Goal: Task Accomplishment & Management: Use online tool/utility

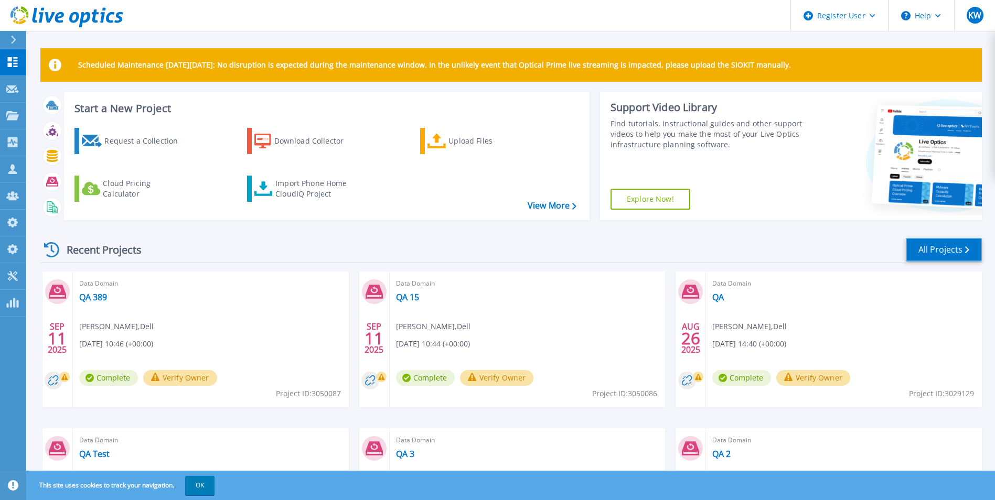
click at [962, 252] on link "All Projects" at bounding box center [944, 250] width 76 height 24
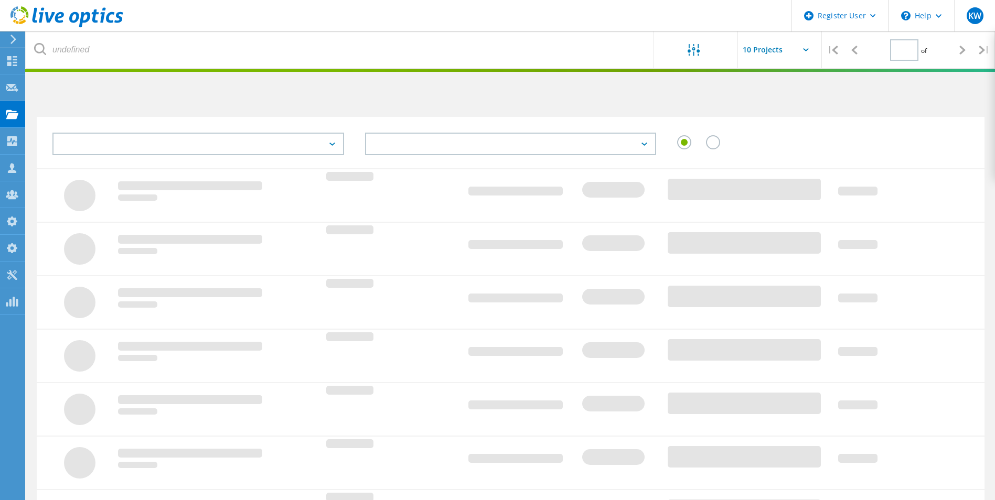
type input "1"
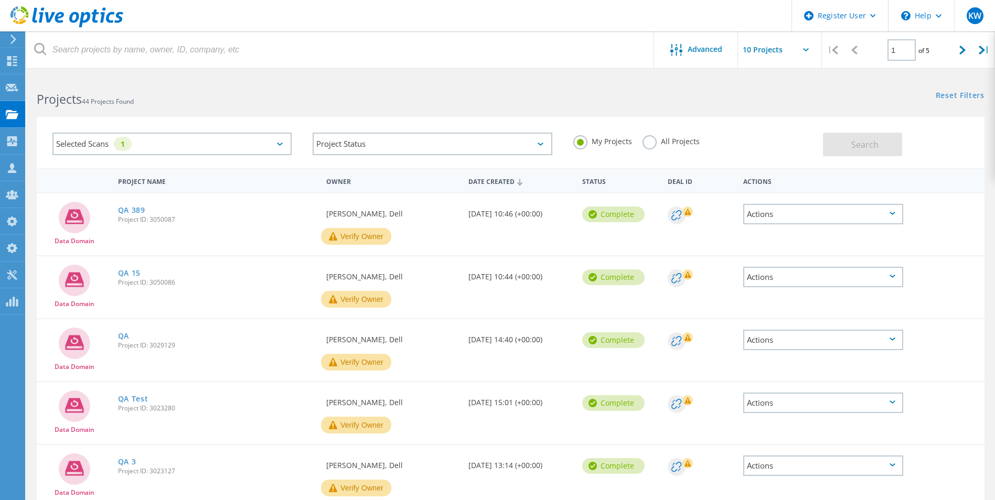
click at [657, 143] on label "All Projects" at bounding box center [671, 140] width 57 height 10
click at [0, 0] on input "All Projects" at bounding box center [0, 0] width 0 height 0
click at [890, 147] on button "Search" at bounding box center [862, 145] width 79 height 24
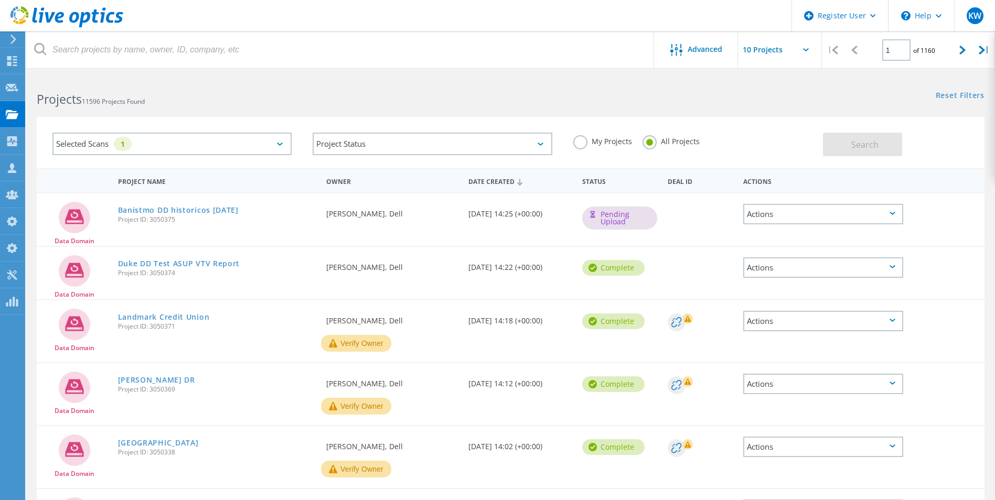
click at [56, 16] on use at bounding box center [66, 16] width 113 height 21
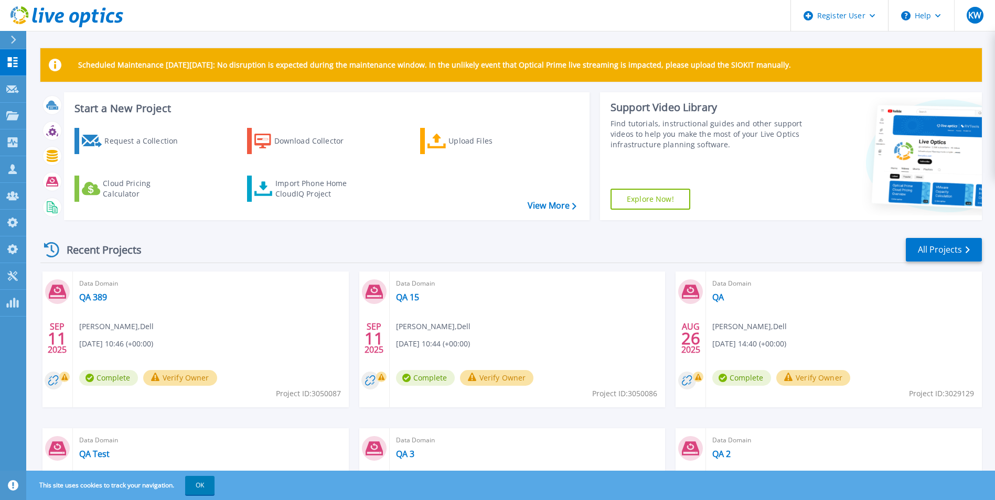
click at [129, 4] on header "Register User Help KW Dell Admin User Kieran Whooley Kieran.Whooley@dell.com De…" at bounding box center [497, 15] width 995 height 31
click at [97, 13] on icon at bounding box center [95, 16] width 7 height 14
click at [291, 179] on div "Import Phone Home CloudIQ Project" at bounding box center [316, 188] width 82 height 21
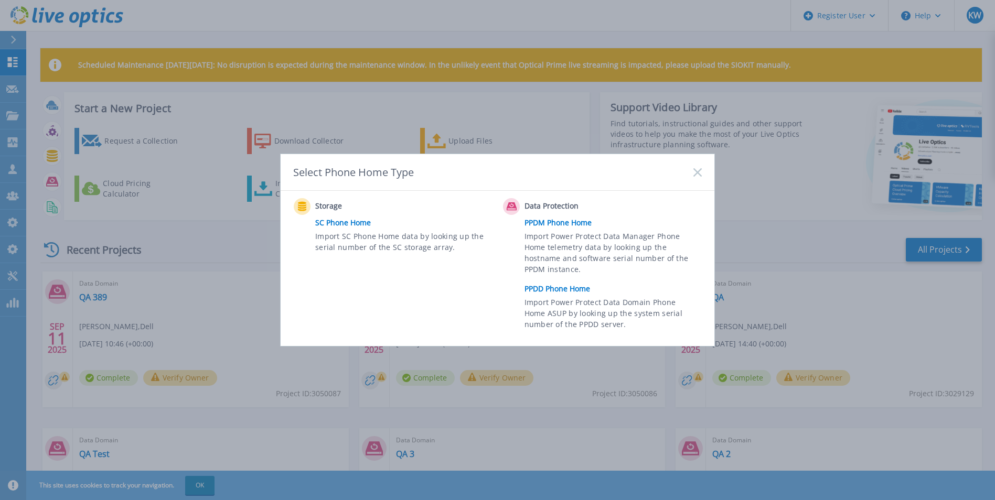
click at [565, 282] on link "PPDD Phone Home" at bounding box center [616, 289] width 183 height 16
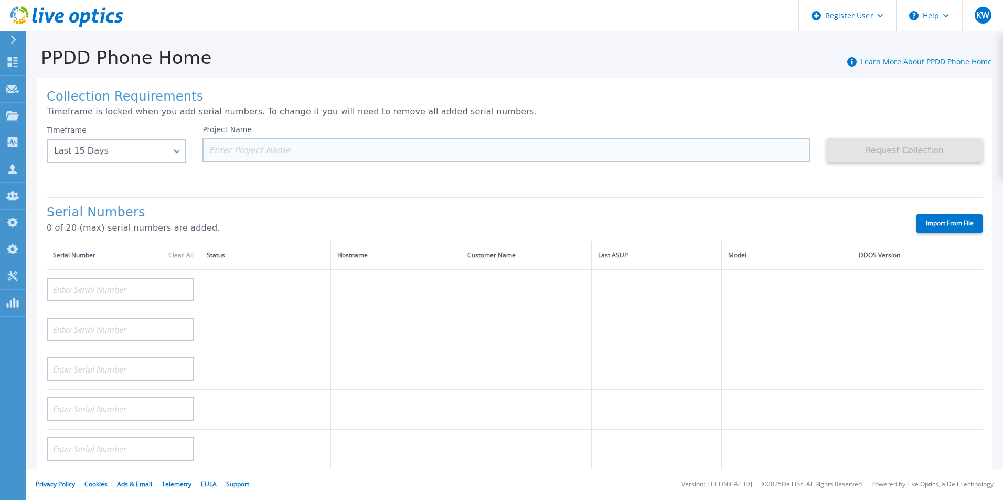
click at [498, 161] on input at bounding box center [505, 150] width 607 height 24
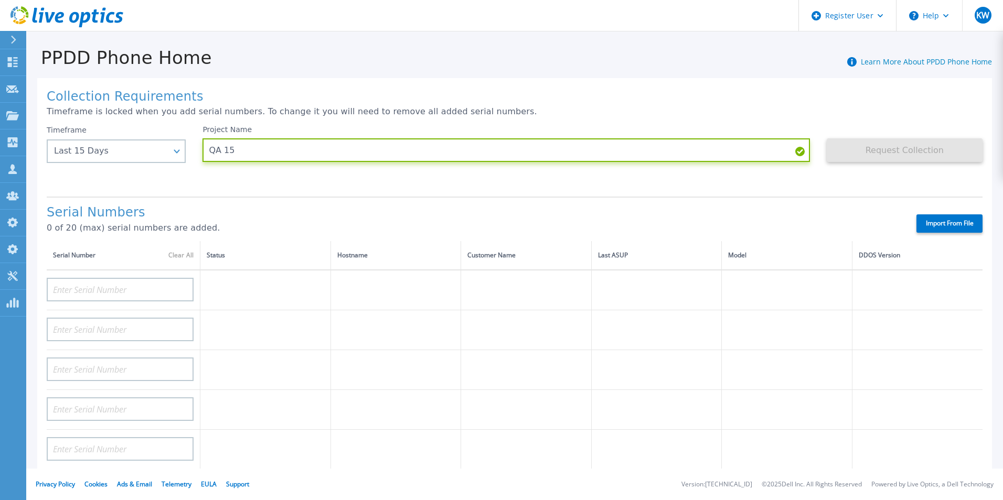
type input "QA 15"
click at [939, 228] on label "Import From File" at bounding box center [949, 224] width 66 height 18
click at [0, 0] on input "Import From File" at bounding box center [0, 0] width 0 height 0
type input "APM00193603655"
type input "APM00212517749"
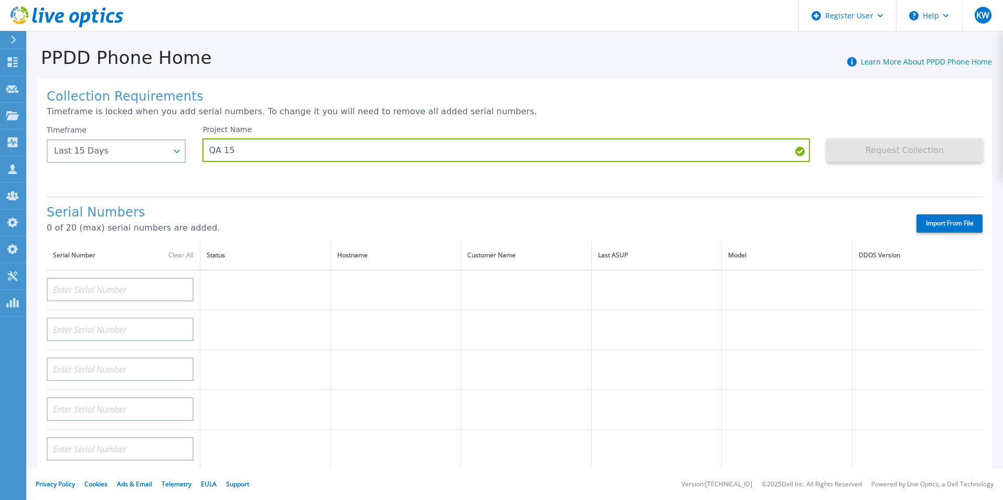
type input "APX00232503742"
type input "APM00212702822"
type input "APM00212610953"
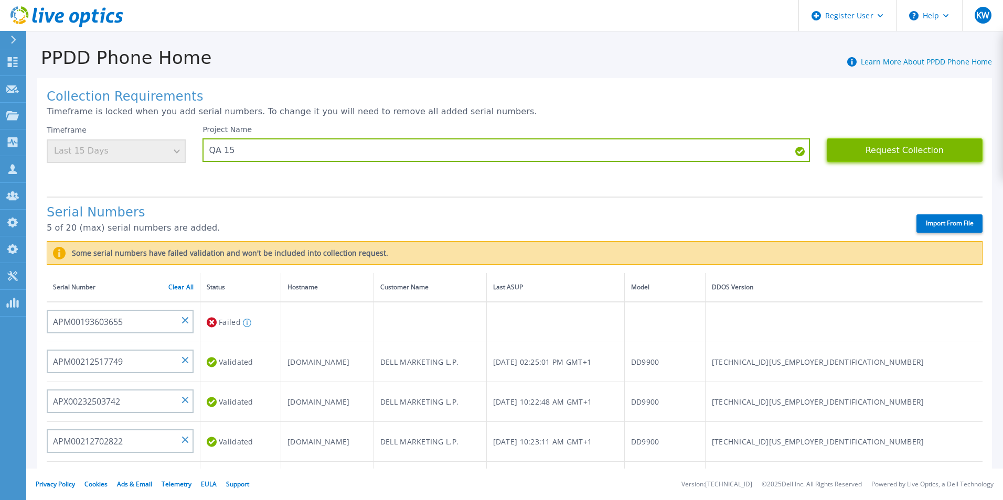
click at [864, 151] on button "Request Collection" at bounding box center [905, 150] width 156 height 24
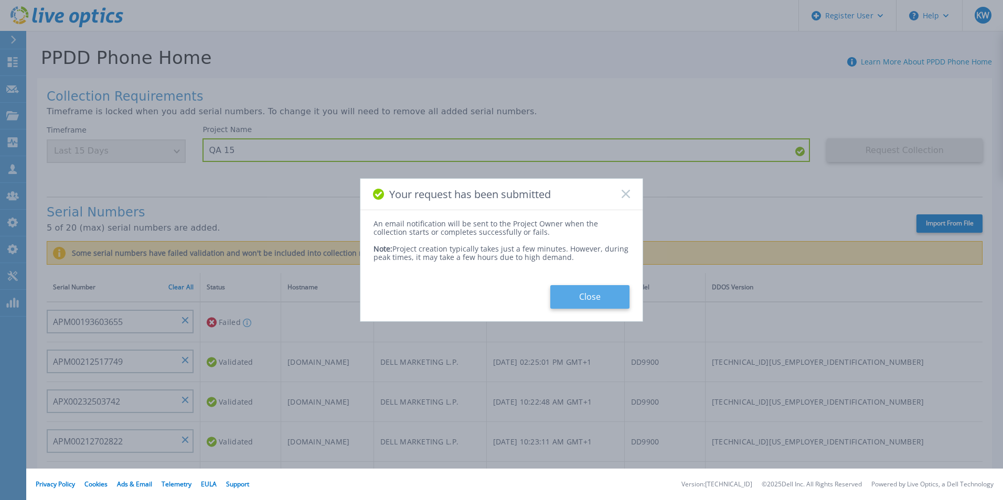
click at [574, 295] on button "Close" at bounding box center [589, 297] width 79 height 24
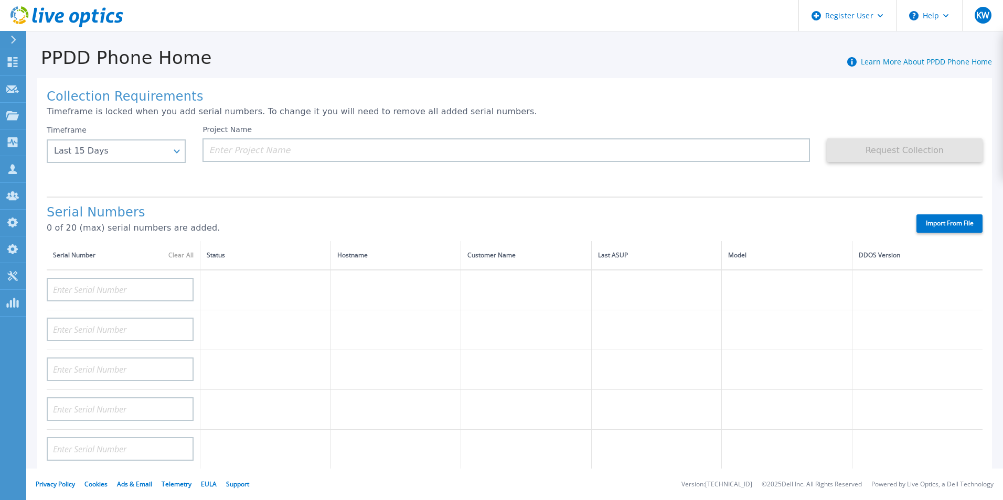
click at [75, 19] on icon at bounding box center [66, 17] width 113 height 22
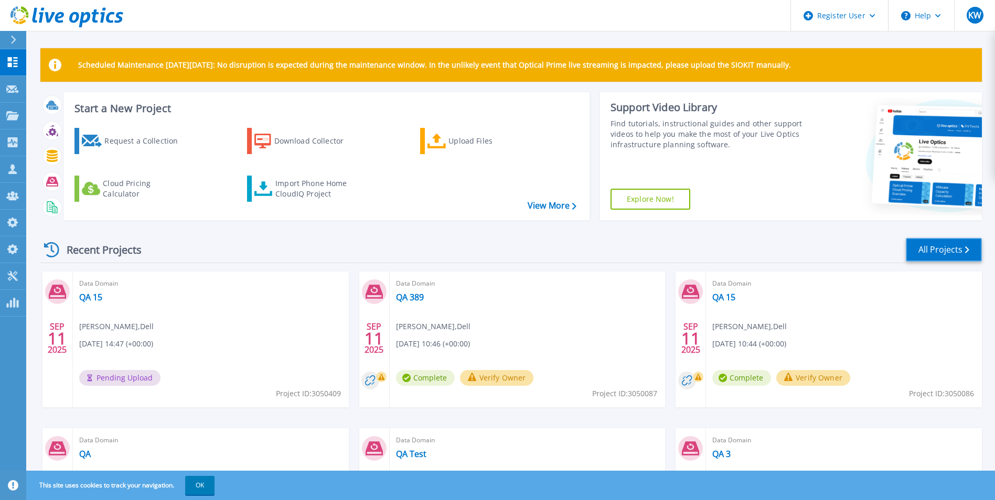
click at [914, 254] on link "All Projects" at bounding box center [944, 250] width 76 height 24
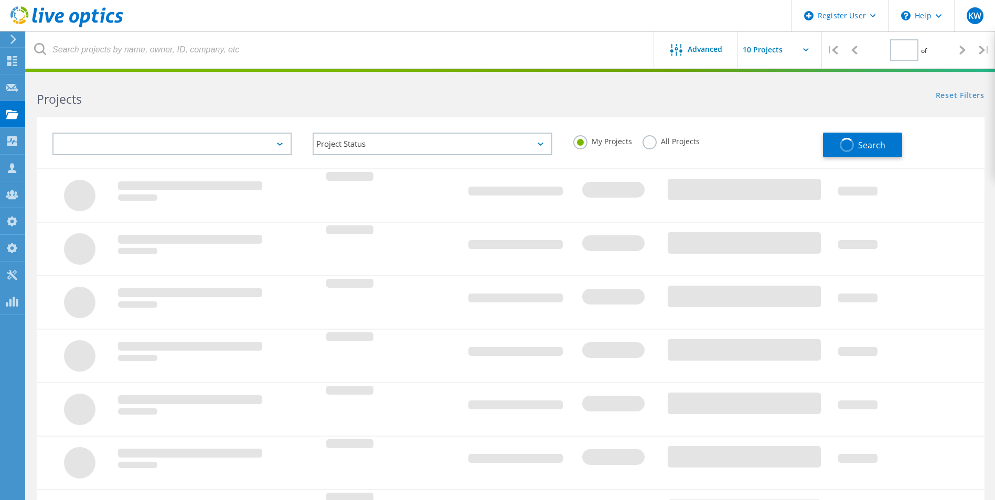
type input "1"
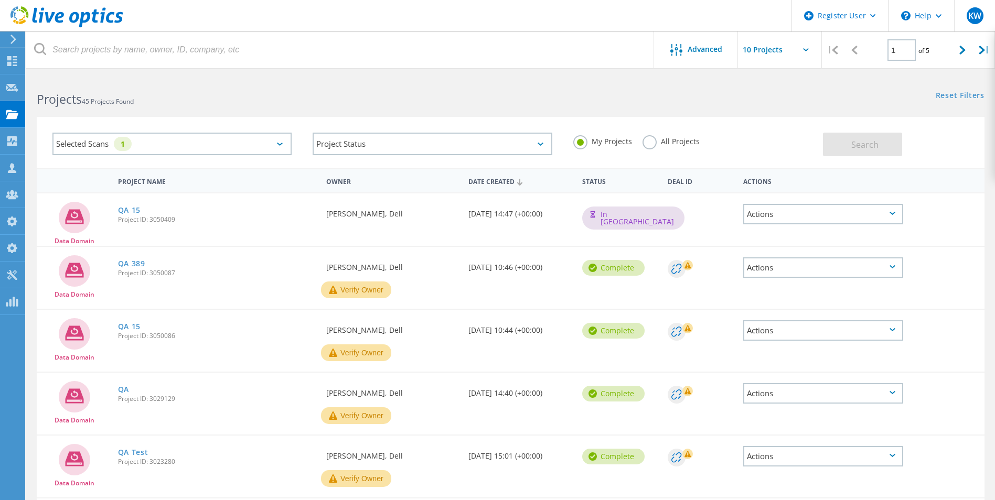
click at [82, 8] on icon at bounding box center [66, 17] width 113 height 22
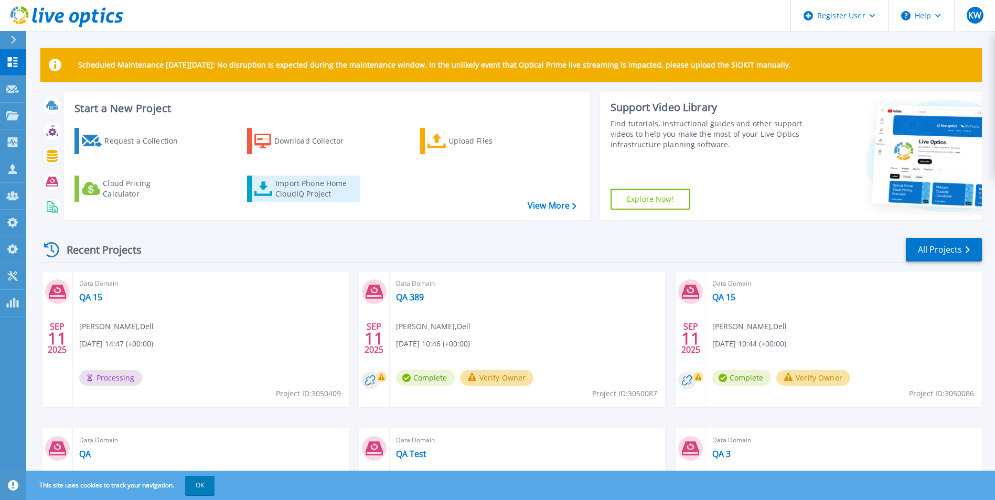
click at [310, 184] on div "Import Phone Home CloudIQ Project" at bounding box center [316, 188] width 82 height 21
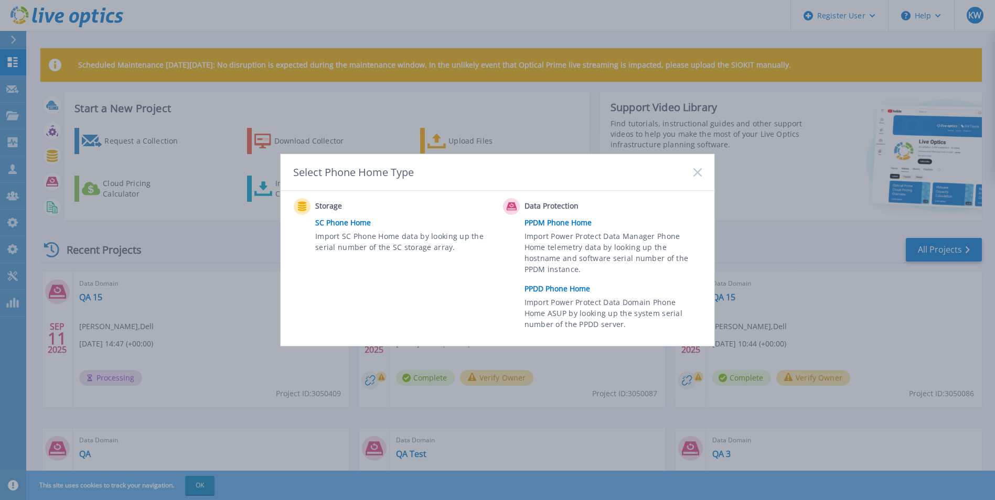
click at [545, 293] on link "PPDD Phone Home" at bounding box center [616, 289] width 183 height 16
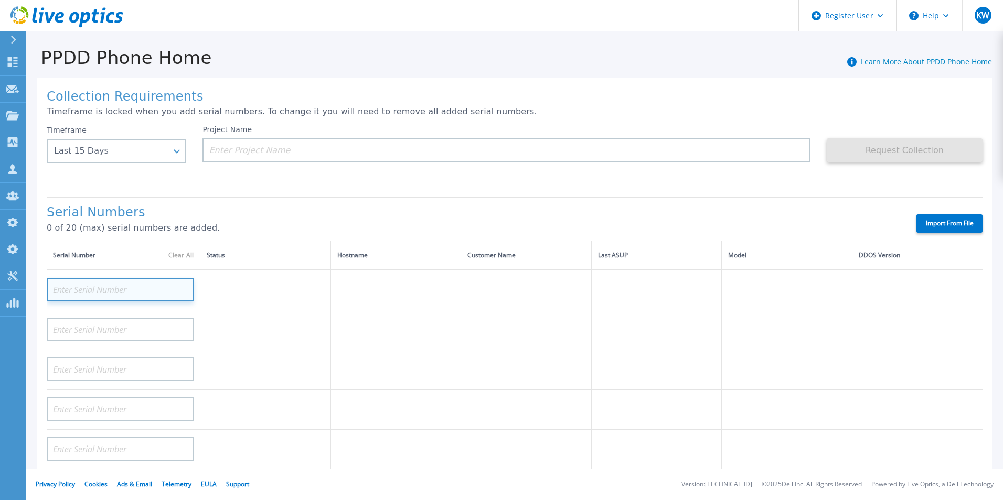
click at [111, 281] on input at bounding box center [120, 290] width 147 height 24
paste input "DE400242803893"
type input "DE400242803893"
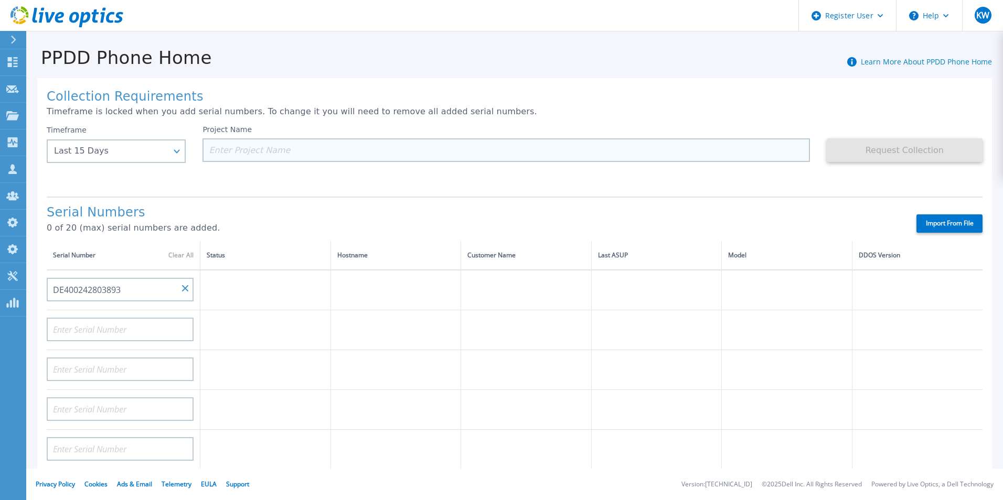
click at [238, 154] on input at bounding box center [505, 150] width 607 height 24
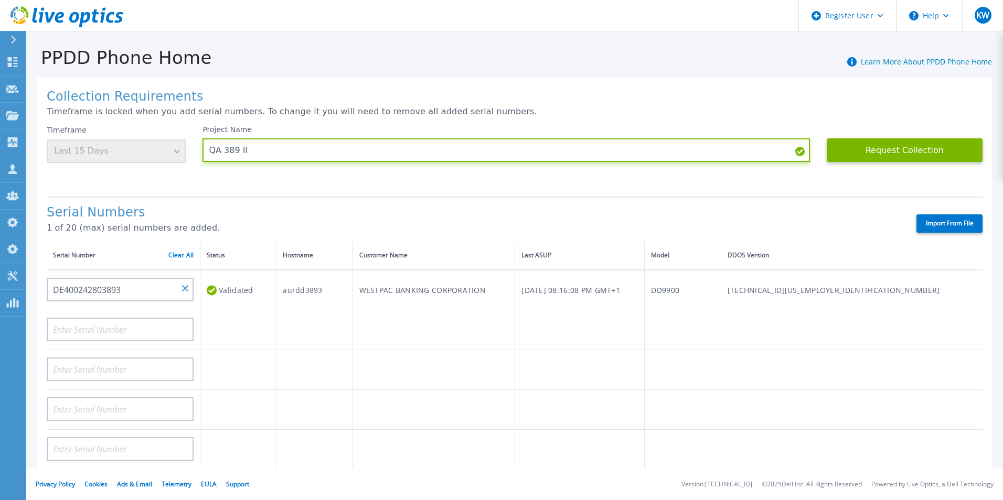
type input "QA 389 II"
click at [400, 200] on div "Serial Numbers 1 of 20 (max) serial numbers are added. Import From File" at bounding box center [515, 219] width 936 height 45
click at [185, 255] on link "Clear All" at bounding box center [180, 255] width 25 height 7
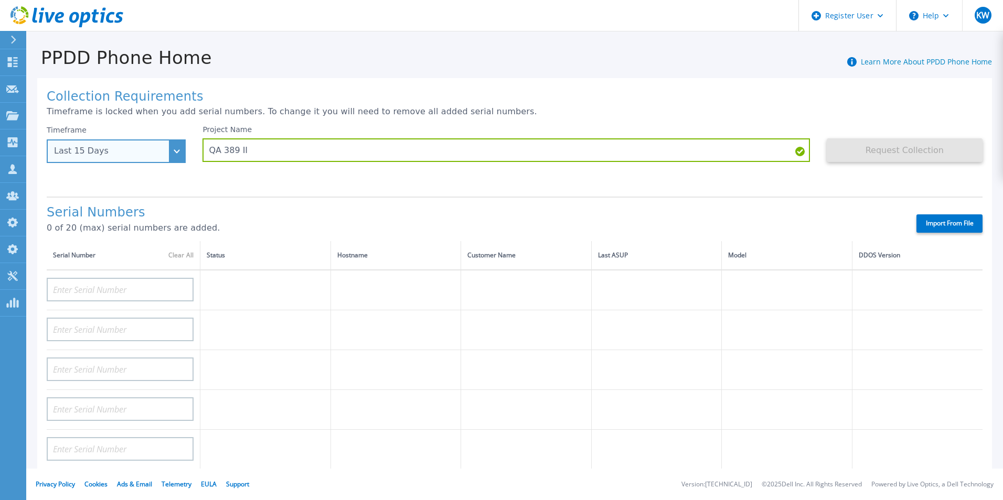
click at [171, 143] on div "Last 15 Days" at bounding box center [116, 152] width 139 height 24
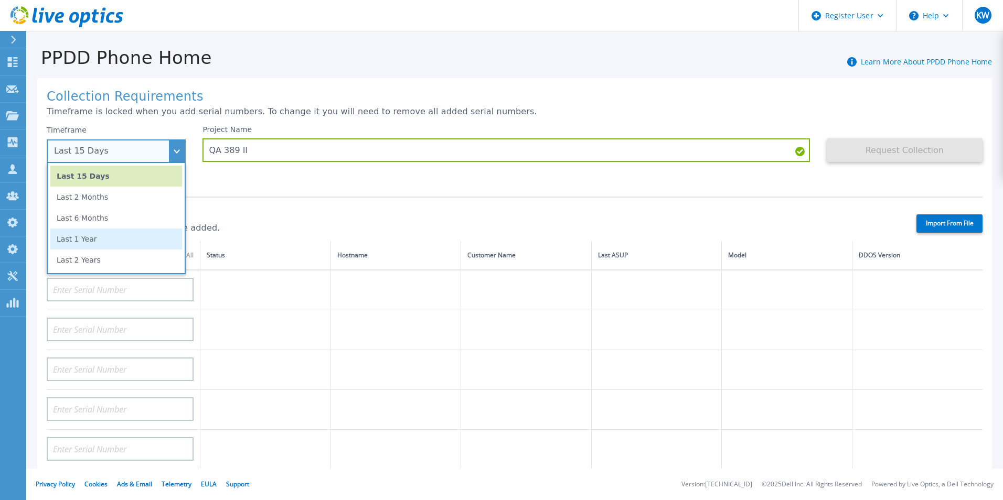
click at [102, 249] on li "Last 1 Year" at bounding box center [116, 239] width 132 height 21
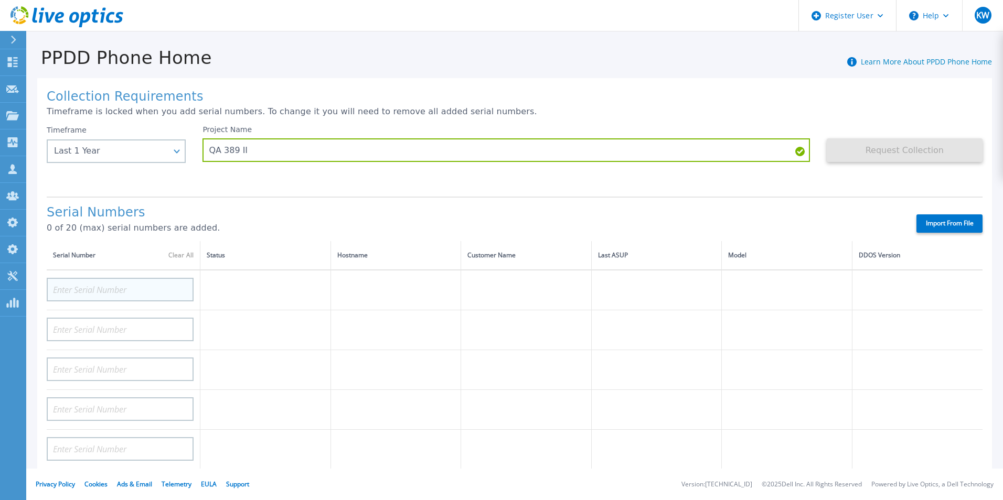
drag, startPoint x: 102, startPoint y: 276, endPoint x: 102, endPoint y: 282, distance: 6.3
click at [102, 282] on div at bounding box center [120, 286] width 147 height 31
click at [102, 282] on input at bounding box center [120, 290] width 147 height 24
paste input "DE400242803893"
type input "DE400242803893"
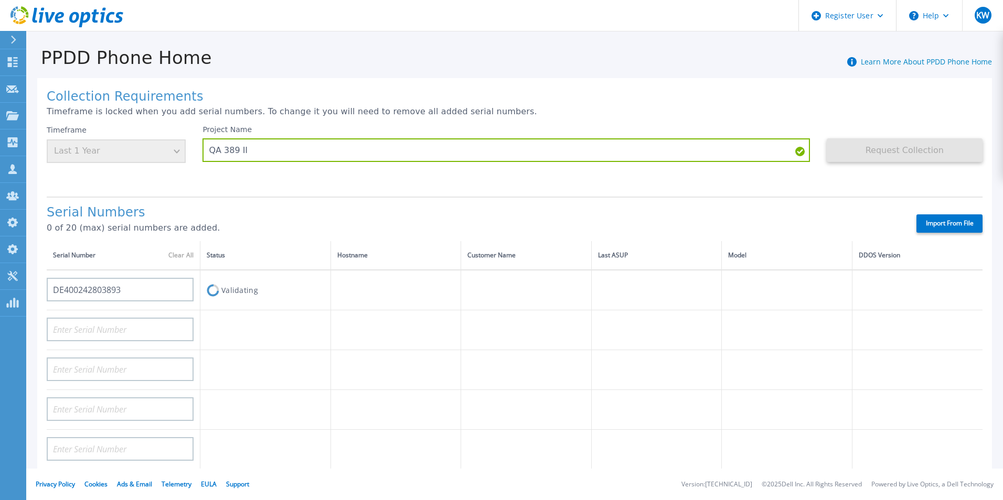
click at [410, 199] on div "Serial Numbers 0 of 20 (max) serial numbers are added. Import From File" at bounding box center [515, 219] width 936 height 45
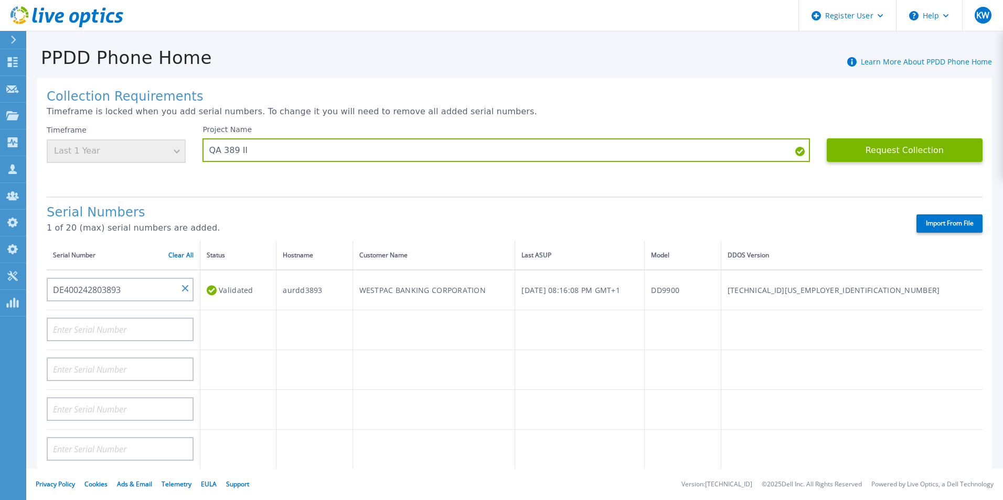
click at [526, 53] on div "PPDD Phone Home Learn More About PPDD Phone Home" at bounding box center [509, 52] width 966 height 33
click at [849, 143] on button "Request Collection" at bounding box center [905, 150] width 156 height 24
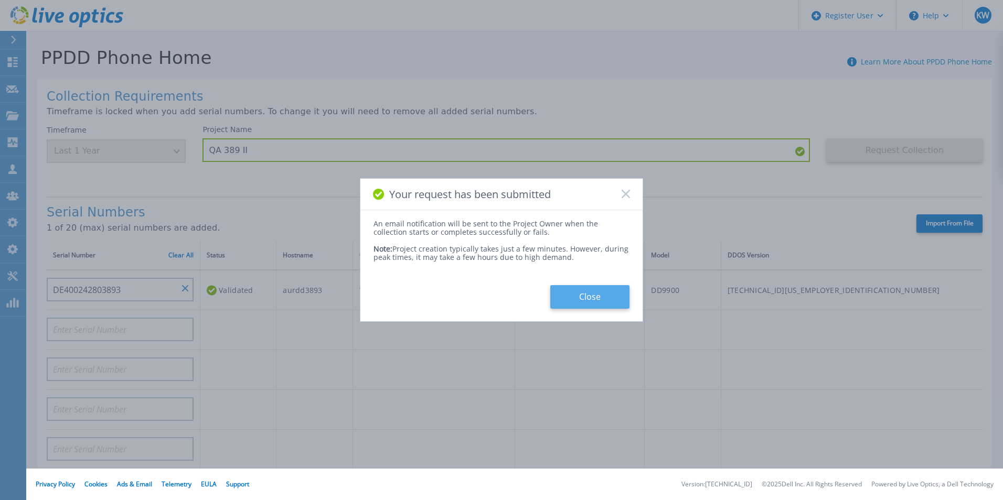
click at [590, 293] on button "Close" at bounding box center [589, 297] width 79 height 24
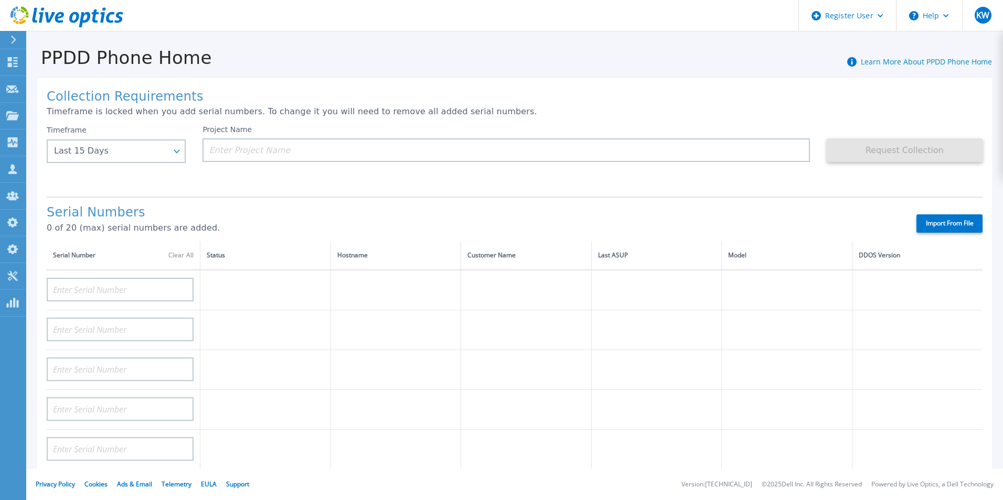
click at [100, 21] on icon at bounding box center [66, 17] width 113 height 22
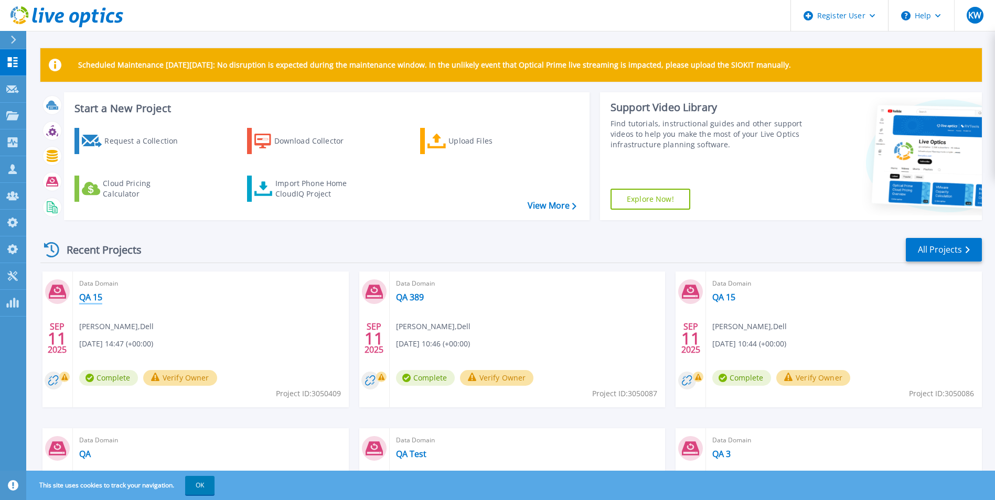
click at [91, 296] on link "QA 15" at bounding box center [90, 297] width 23 height 10
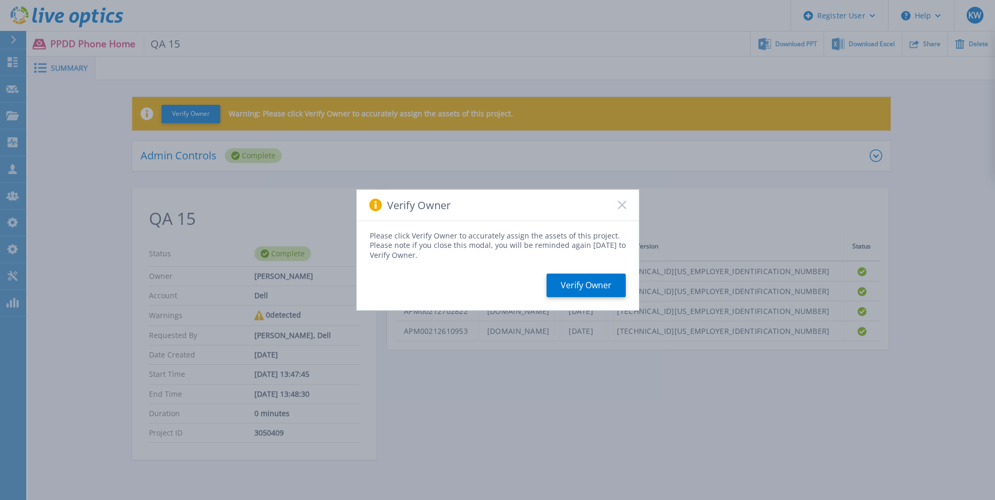
click at [618, 209] on rect at bounding box center [621, 205] width 9 height 9
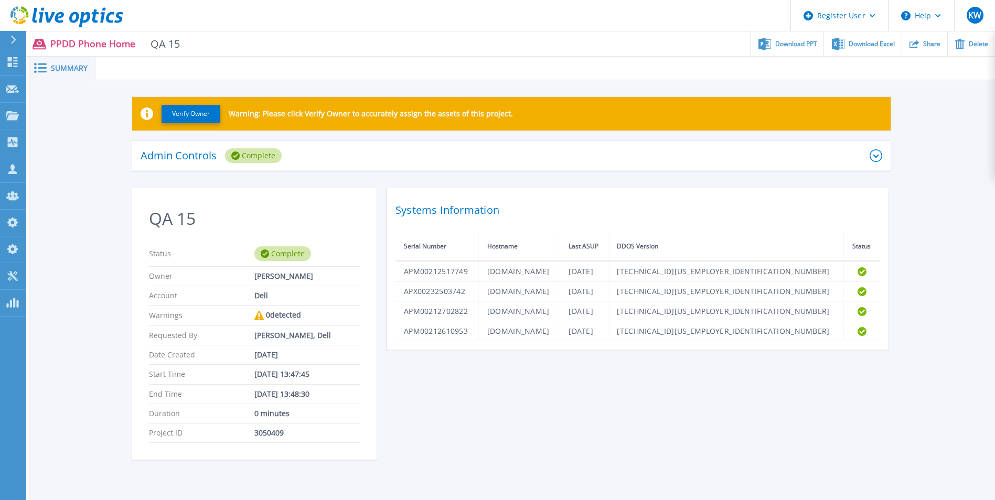
click at [780, 49] on div "Download PPT" at bounding box center [787, 43] width 73 height 25
click at [718, 49] on ul "Download PPT Download Excel Share Delete" at bounding box center [587, 43] width 815 height 25
click at [853, 44] on span "Download Excel" at bounding box center [872, 43] width 46 height 6
click at [48, 16] on icon at bounding box center [50, 17] width 10 height 10
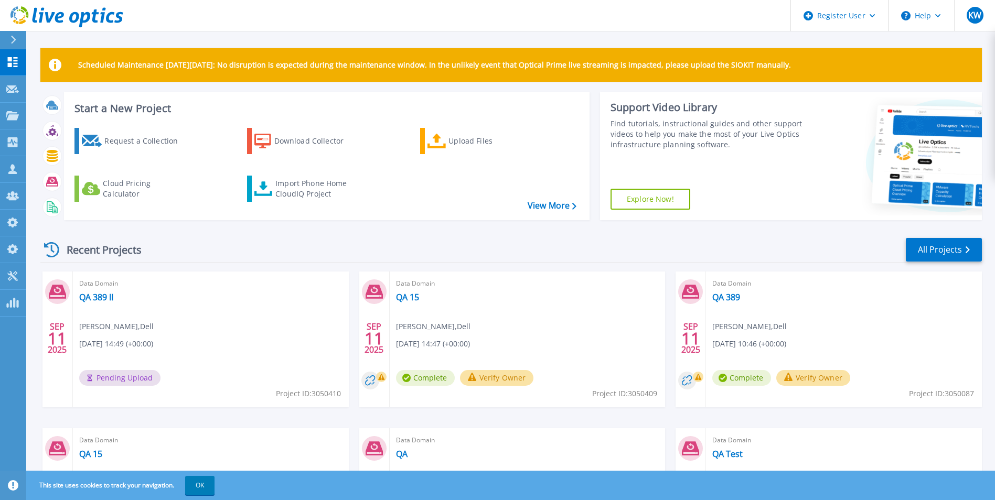
click at [344, 265] on div "Recent Projects All Projects SEP 11 2025 Data Domain QA 389 II Kieran Whooley ,…" at bounding box center [511, 411] width 942 height 365
click at [954, 258] on link "All Projects" at bounding box center [944, 250] width 76 height 24
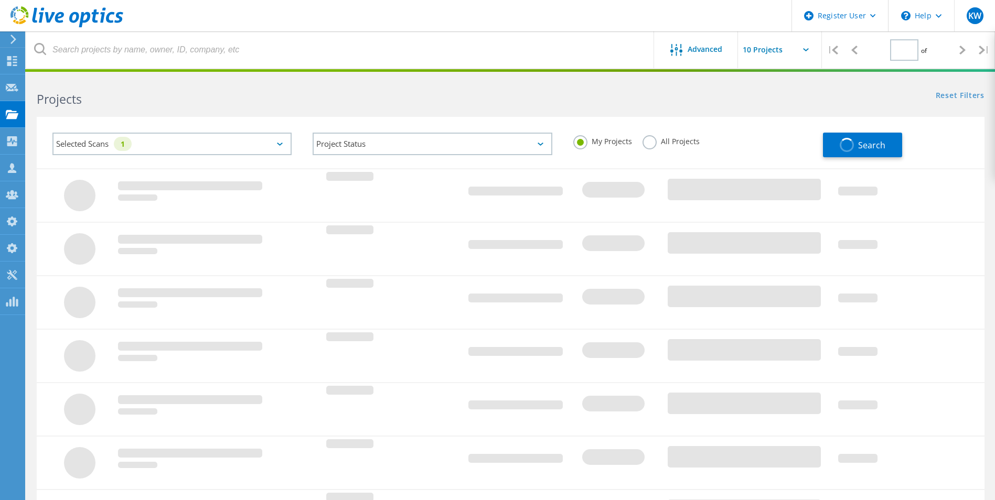
type input "1"
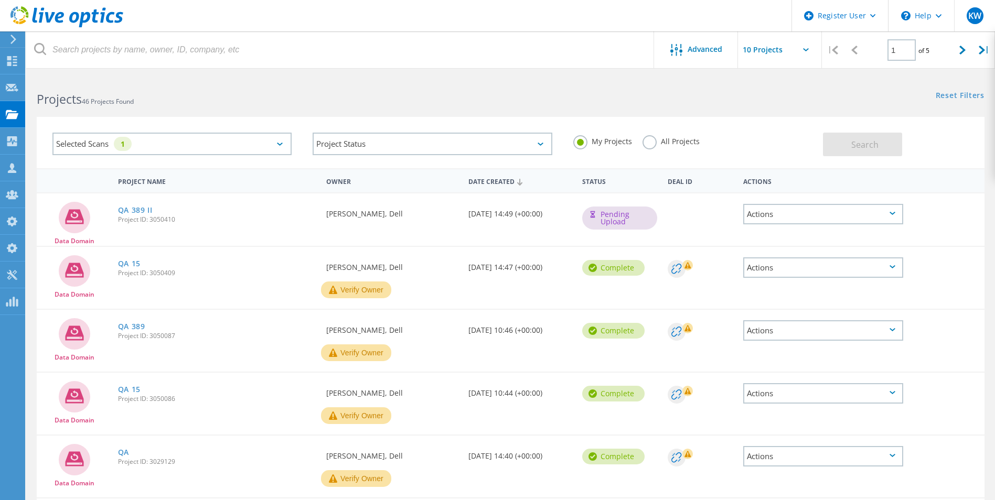
click at [647, 139] on label "All Projects" at bounding box center [671, 140] width 57 height 10
click at [0, 0] on input "All Projects" at bounding box center [0, 0] width 0 height 0
click at [864, 146] on span "Search" at bounding box center [864, 145] width 27 height 12
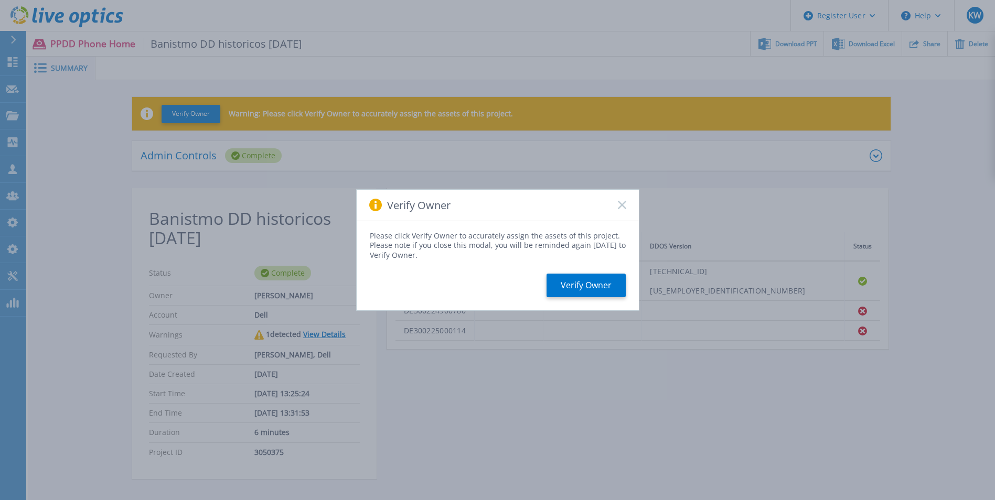
click at [629, 203] on div "Verify Owner" at bounding box center [498, 205] width 282 height 31
click at [620, 204] on rect at bounding box center [621, 205] width 9 height 9
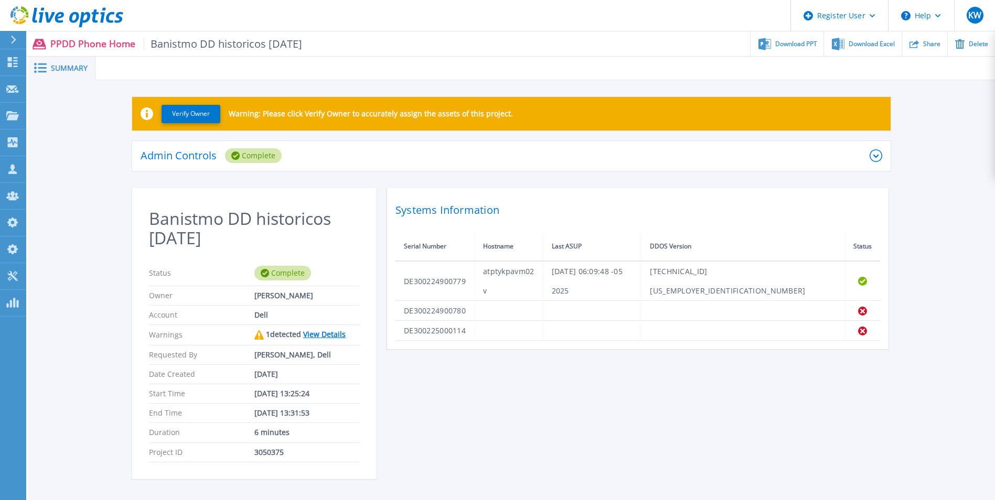
click at [316, 333] on link "View Details" at bounding box center [324, 334] width 42 height 10
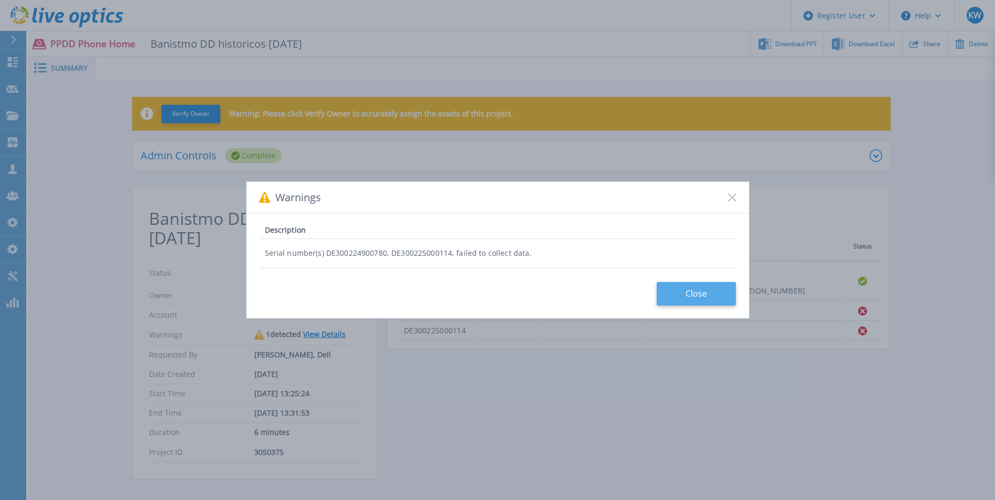
click at [669, 296] on button "Close" at bounding box center [696, 294] width 79 height 24
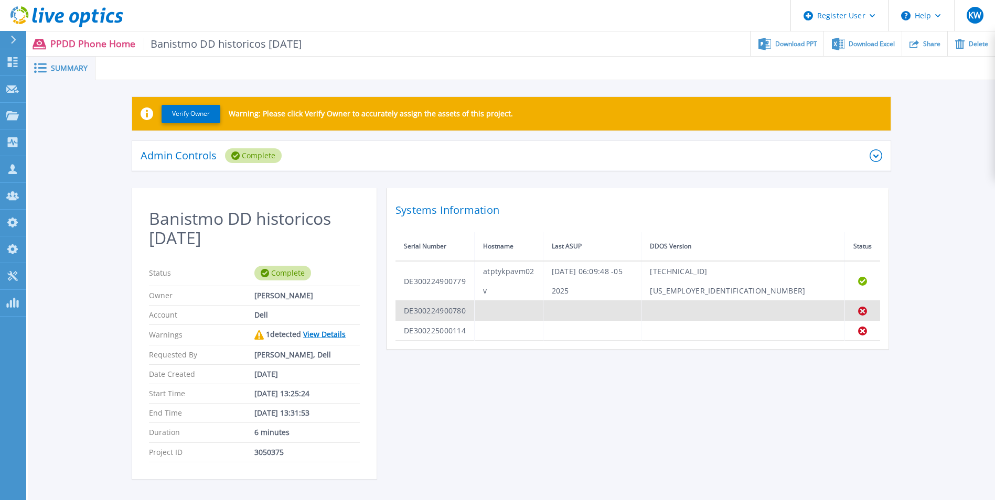
click at [424, 301] on td "DE300224900780" at bounding box center [434, 311] width 79 height 20
copy td "DE300224900780"
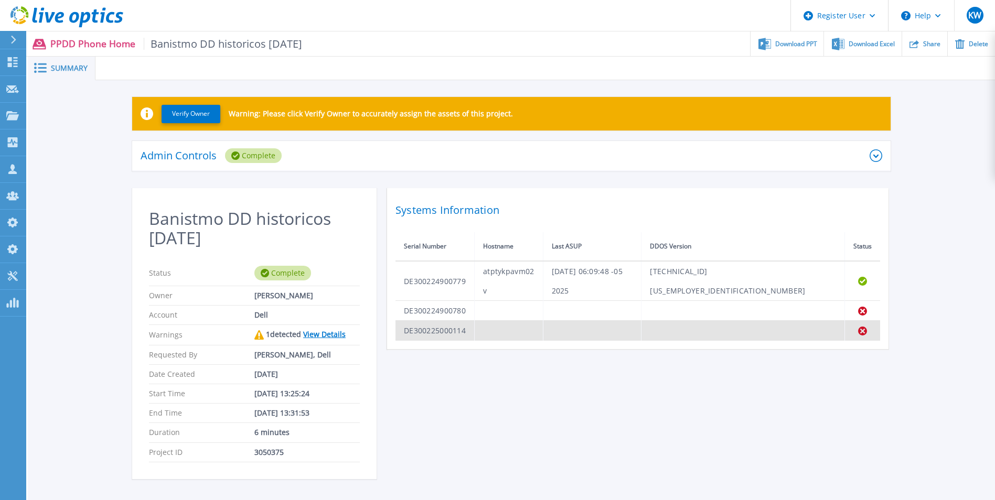
click at [437, 321] on td "DE300225000114" at bounding box center [434, 331] width 79 height 20
copy td "DE300225000114"
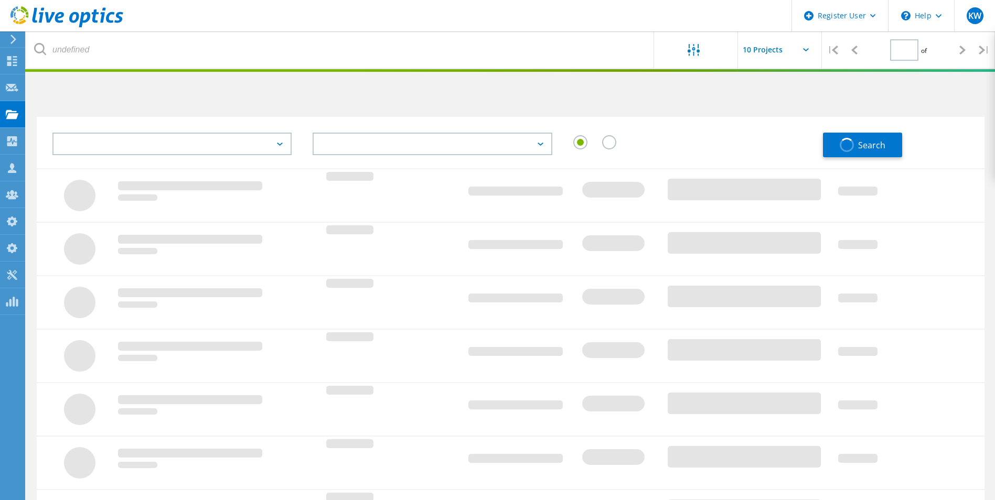
type input "1"
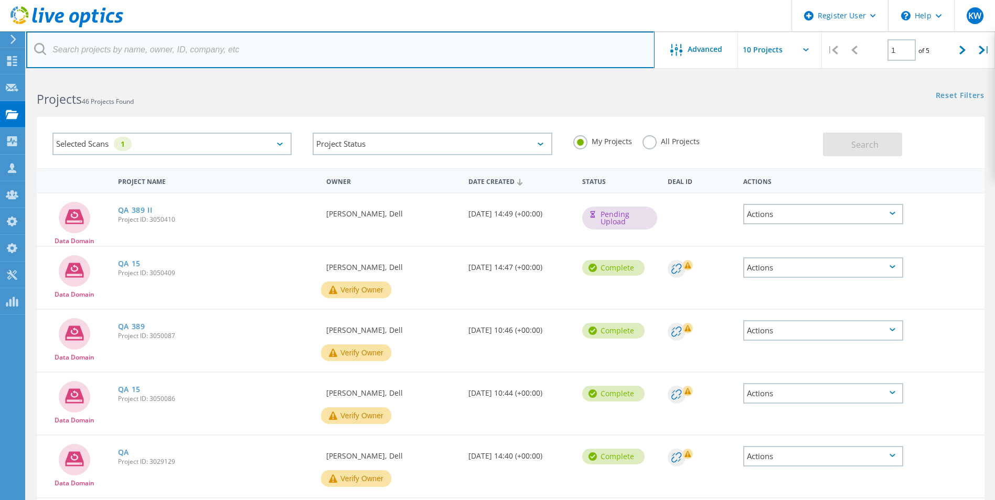
click at [239, 54] on input "text" at bounding box center [340, 49] width 628 height 37
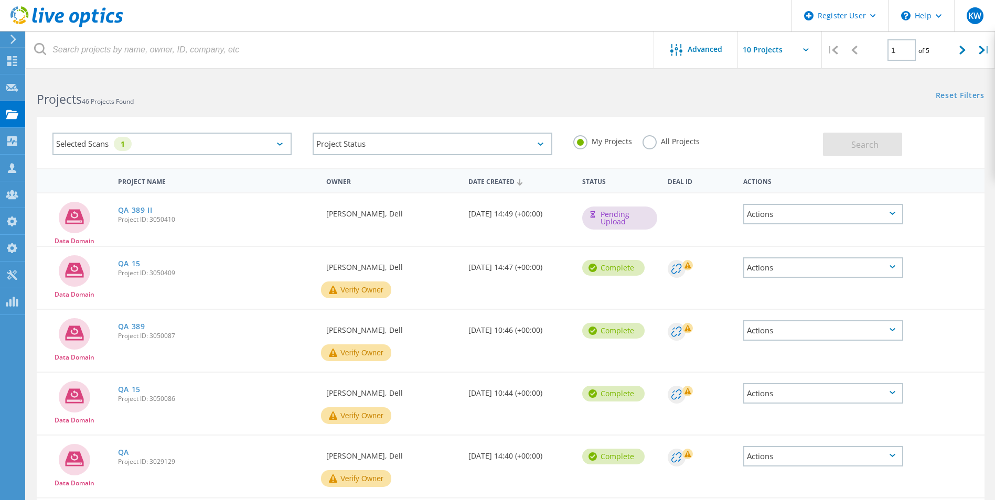
click at [383, 89] on div "Projects 46 Projects Found" at bounding box center [268, 90] width 484 height 28
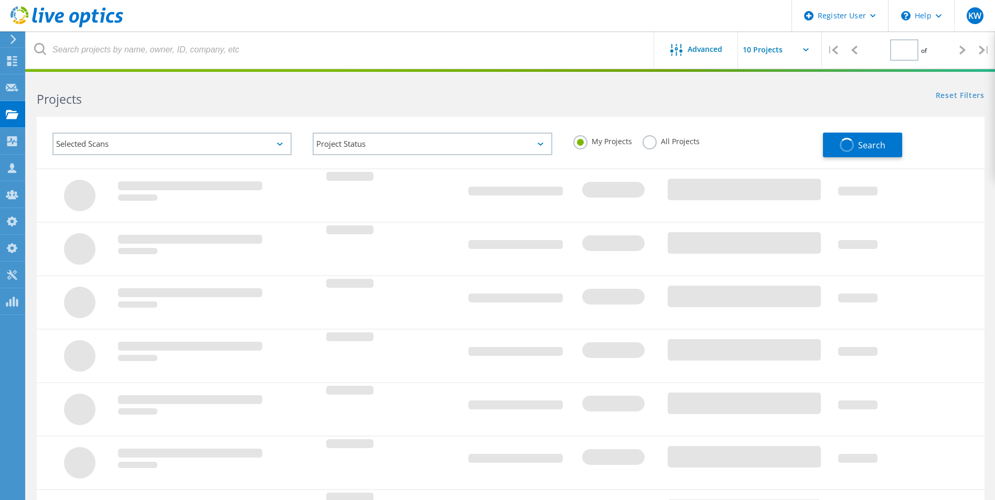
type input "1"
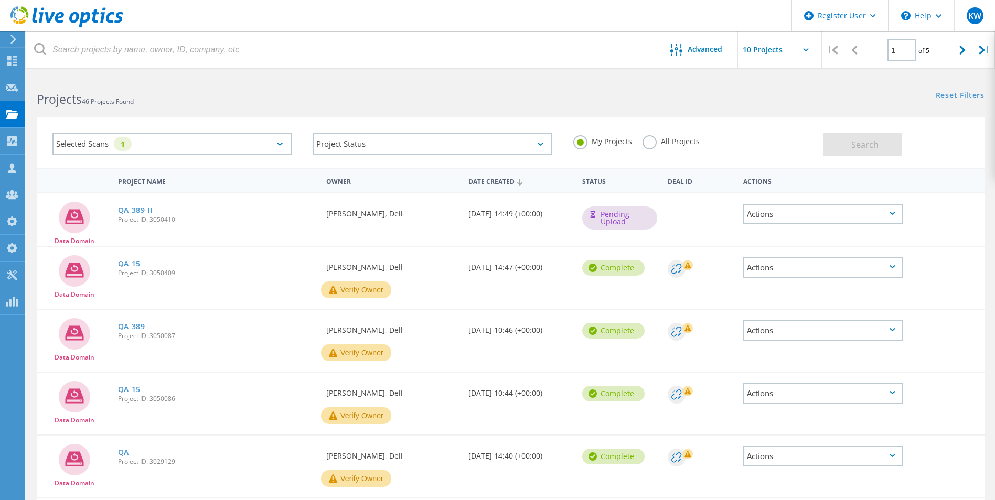
click at [68, 14] on icon at bounding box center [66, 17] width 113 height 22
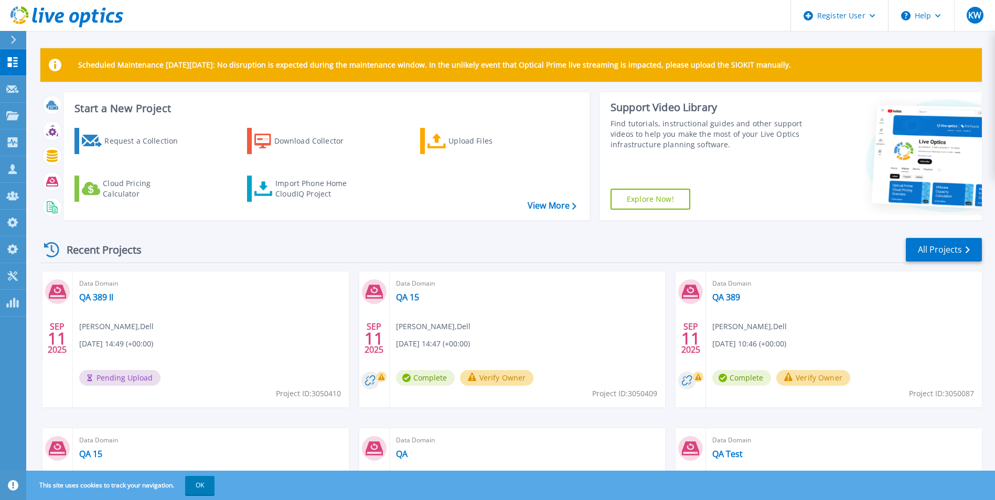
scroll to position [125, 0]
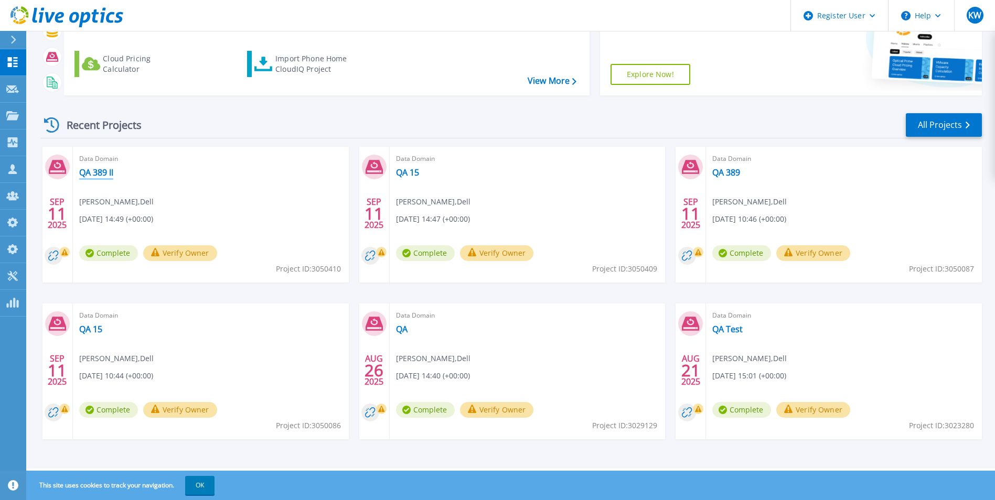
click at [93, 145] on div "Recent Projects All Projects [DATE] Data Domain QA 389 II [PERSON_NAME] , Dell …" at bounding box center [511, 286] width 942 height 365
click at [92, 172] on link "QA 389 II" at bounding box center [96, 172] width 34 height 10
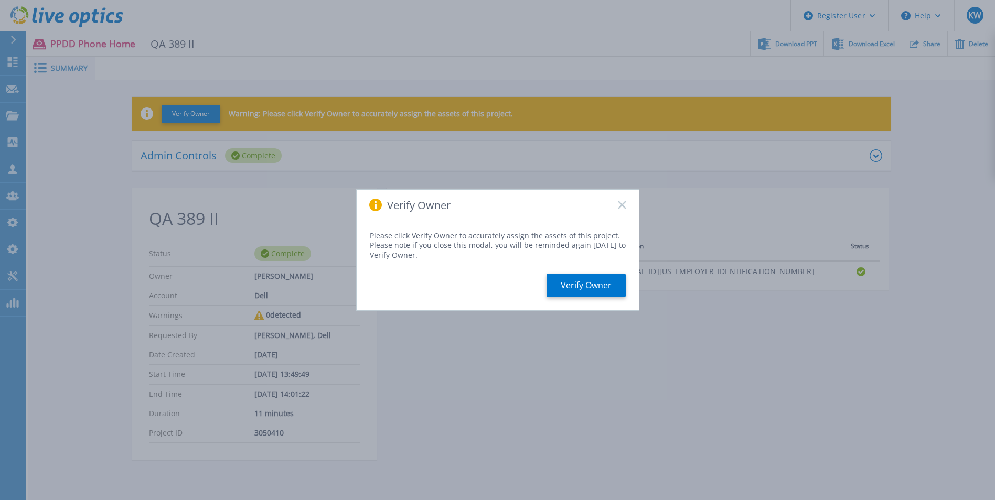
click at [624, 202] on icon at bounding box center [622, 205] width 8 height 8
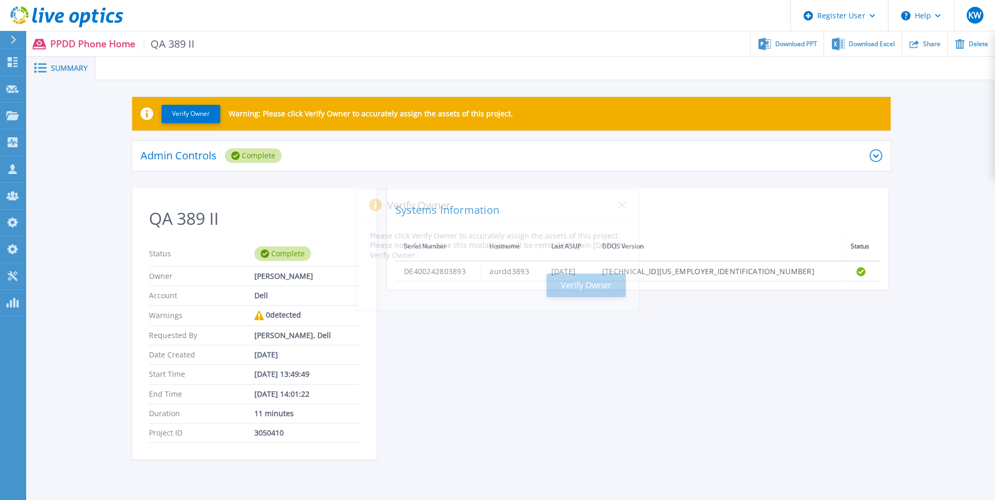
scroll to position [60, 0]
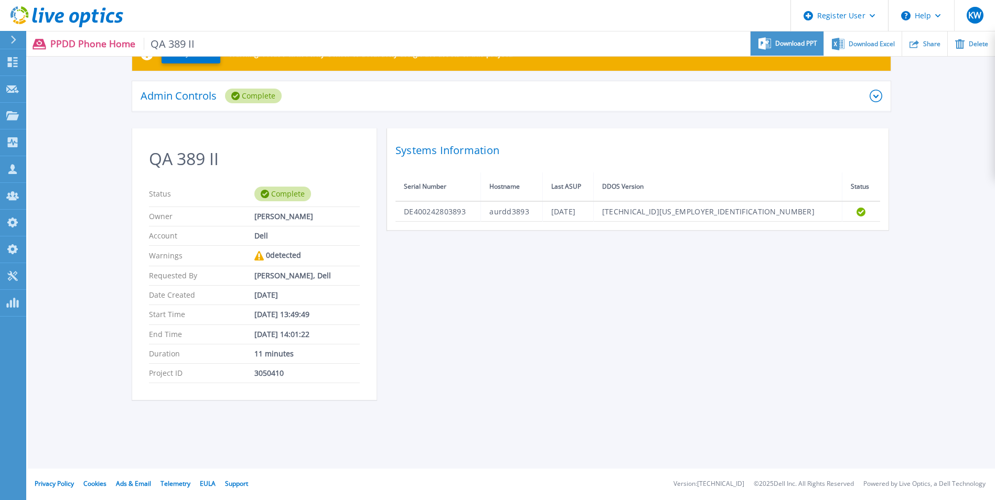
click at [785, 41] on span "Download PPT" at bounding box center [796, 43] width 42 height 6
click at [650, 23] on header "Register User Help KW Dell Admin User Kieran Whooley Kieran.Whooley@dell.com De…" at bounding box center [497, 15] width 995 height 31
click at [862, 45] on span "Download Excel" at bounding box center [872, 43] width 46 height 6
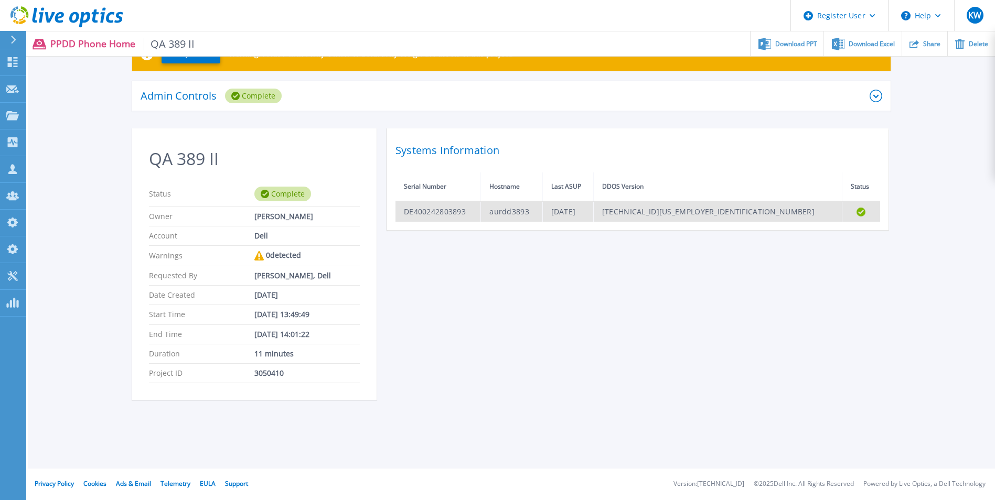
click at [423, 209] on td "DE400242803893" at bounding box center [437, 211] width 85 height 20
copy td "DE400242803893"
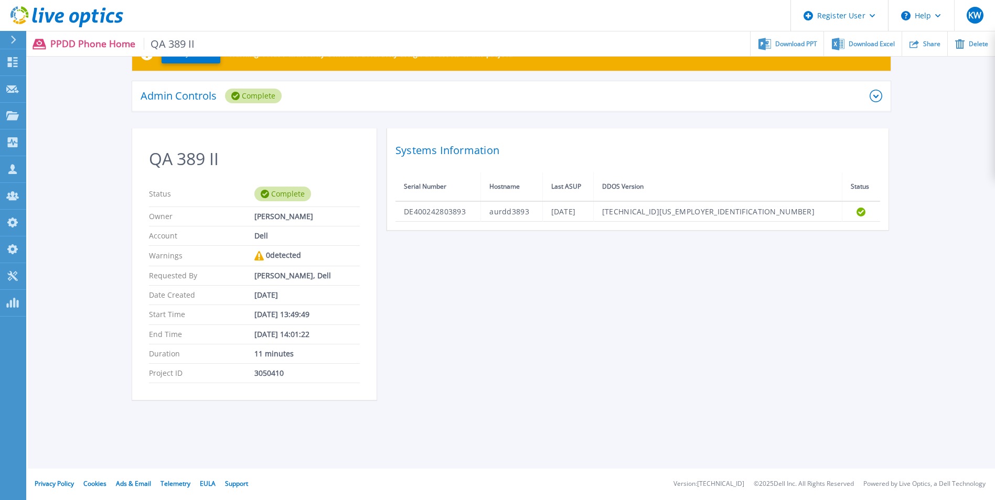
click at [412, 45] on ul "Download PPT Download Excel Share Delete" at bounding box center [595, 43] width 800 height 25
click at [69, 10] on icon at bounding box center [66, 17] width 113 height 22
